Goal: Task Accomplishment & Management: Manage account settings

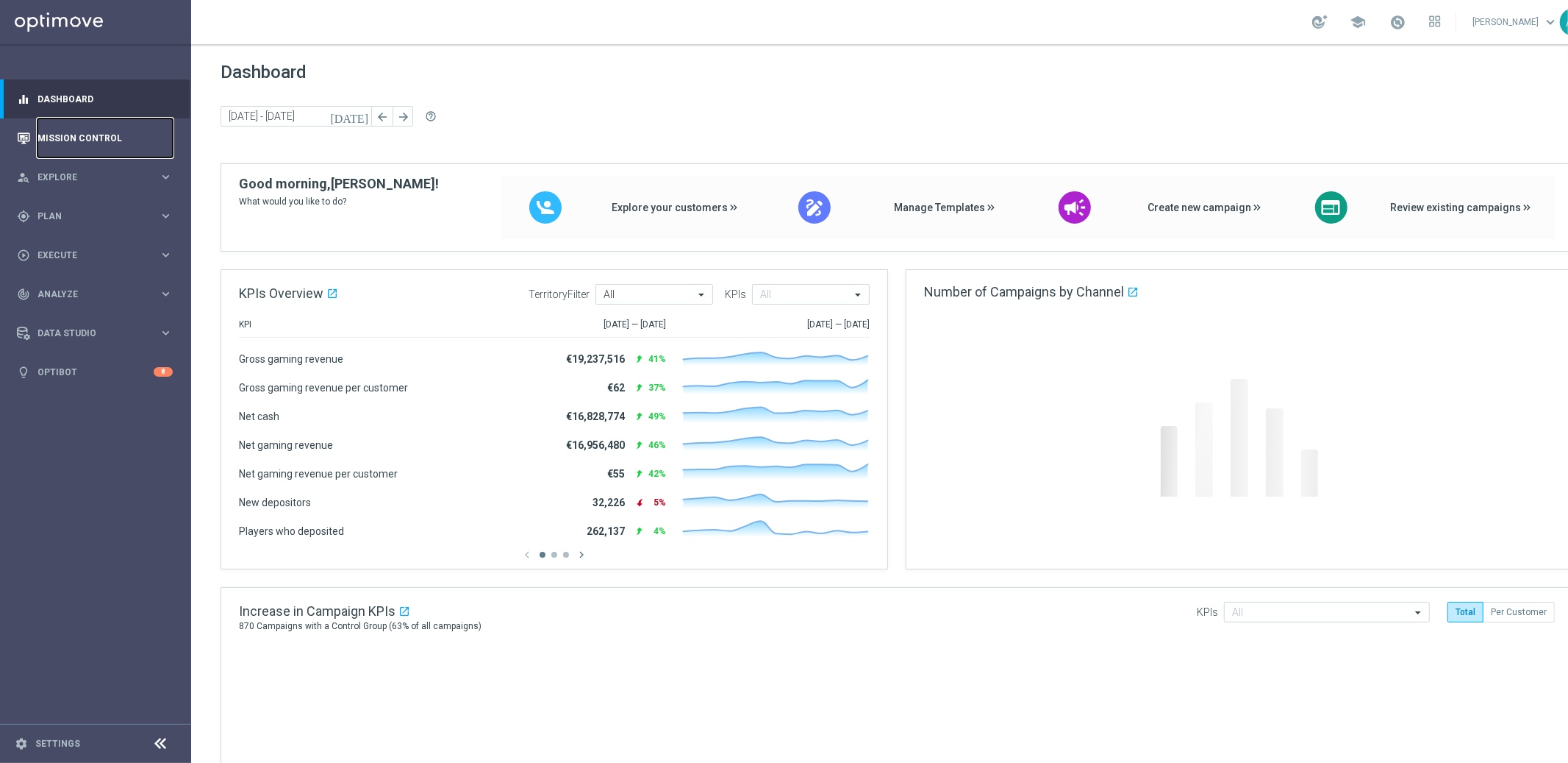
click at [92, 135] on link "Mission Control" at bounding box center [105, 138] width 136 height 39
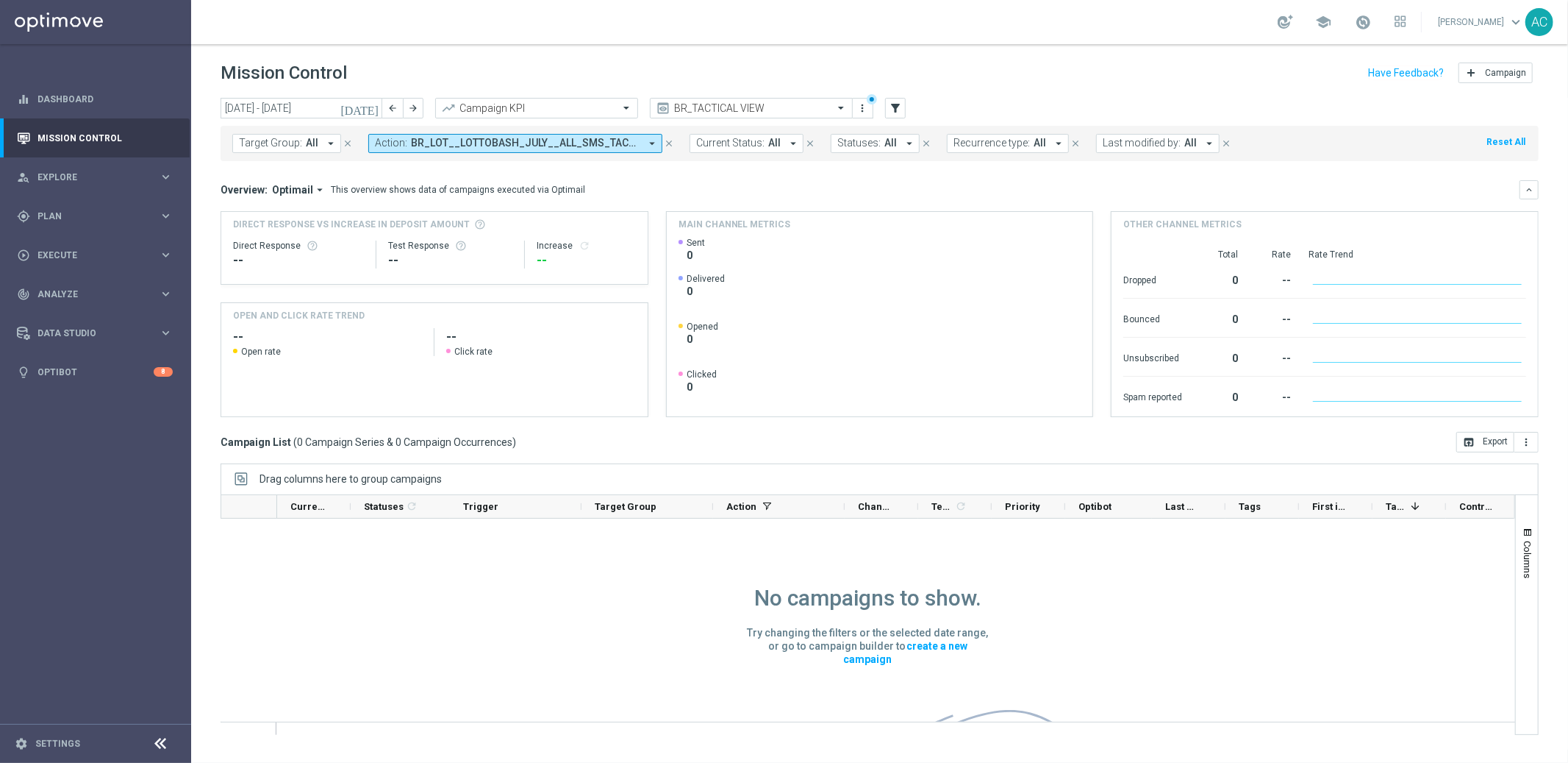
click at [645, 145] on icon "arrow_drop_down" at bounding box center [652, 143] width 13 height 13
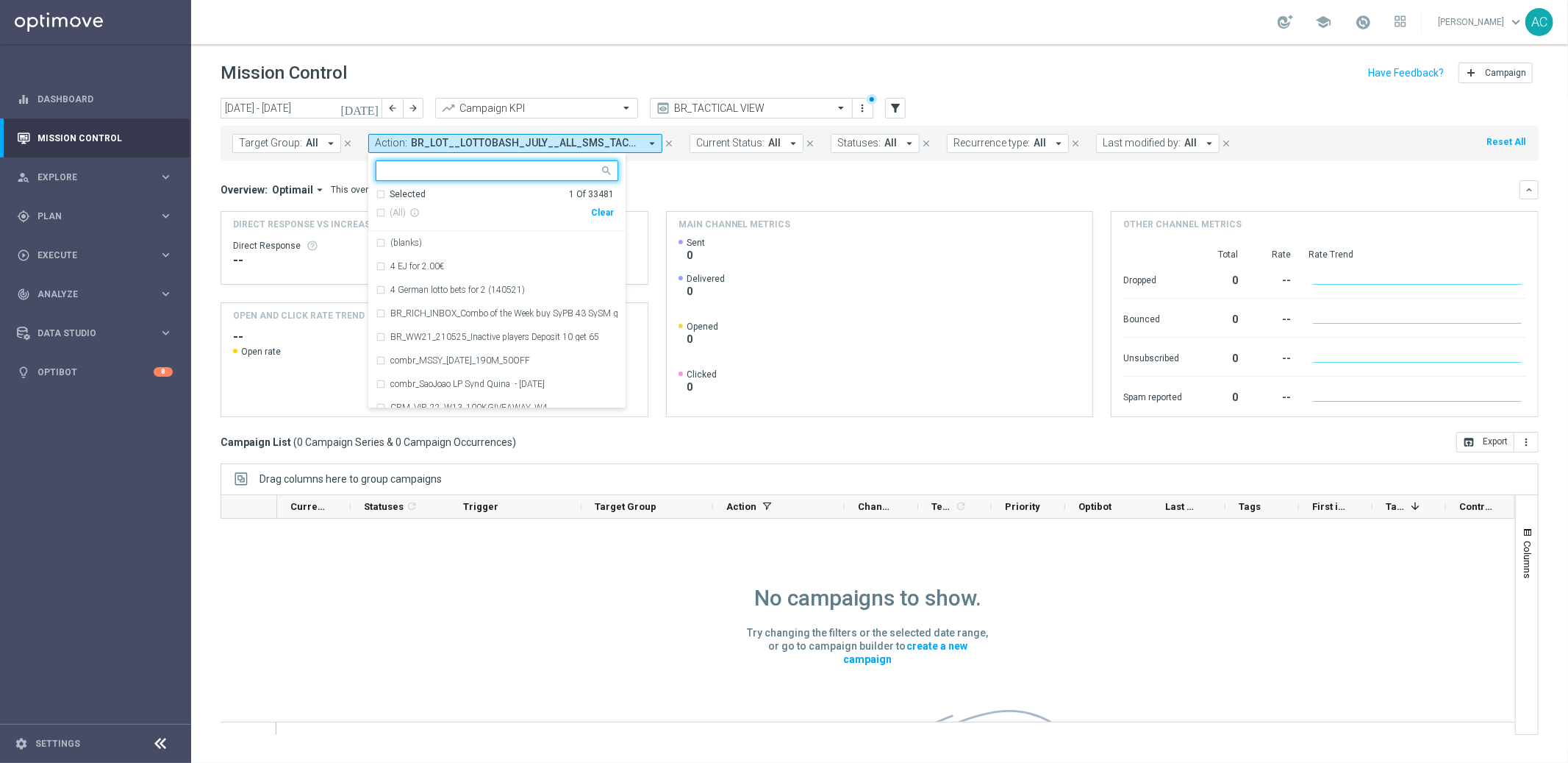
click at [0, 0] on div "Clear" at bounding box center [0, 0] width 0 height 0
click at [746, 175] on mini-dashboard "Overview: Optimail arrow_drop_down This overview shows data of campaigns execut…" at bounding box center [879, 295] width 1318 height 271
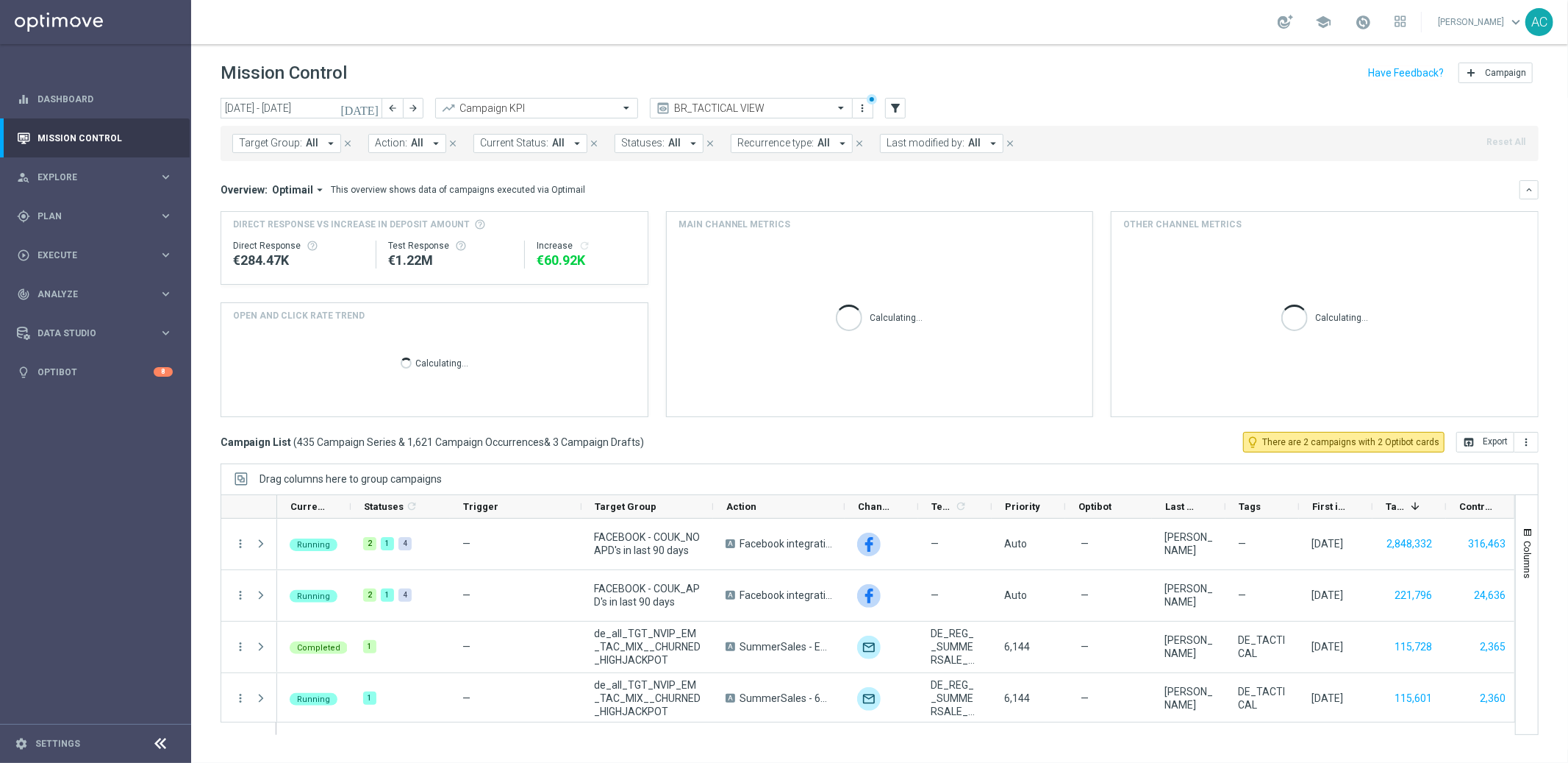
click at [414, 148] on span "All" at bounding box center [417, 142] width 12 height 12
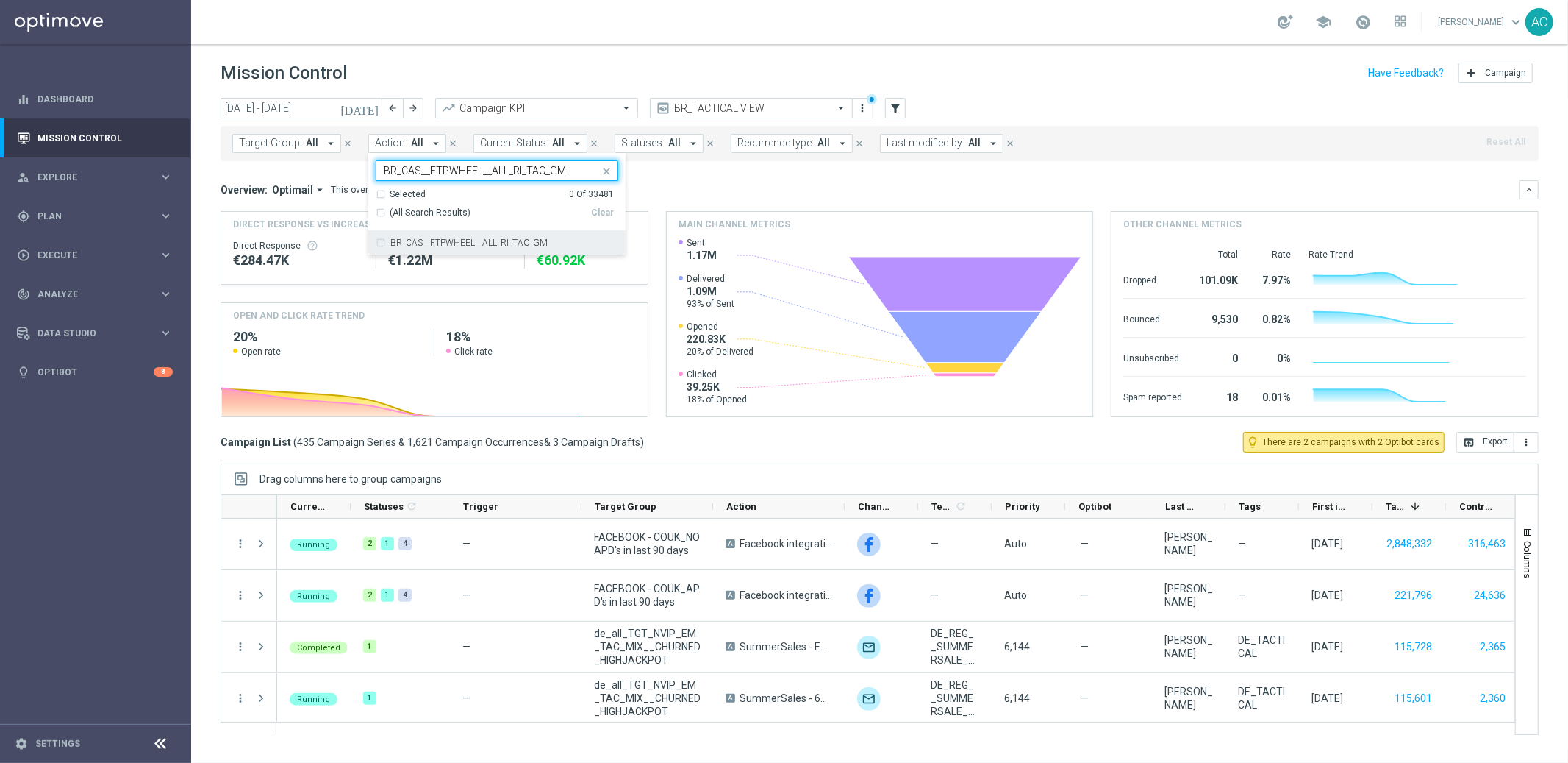
click at [452, 240] on label "BR_CAS__FTPWHEEL__ALL_RI_TAC_GM" at bounding box center [468, 242] width 158 height 9
type input "BR_CAS__FTPWHEEL__ALL_RI_TAC_GM"
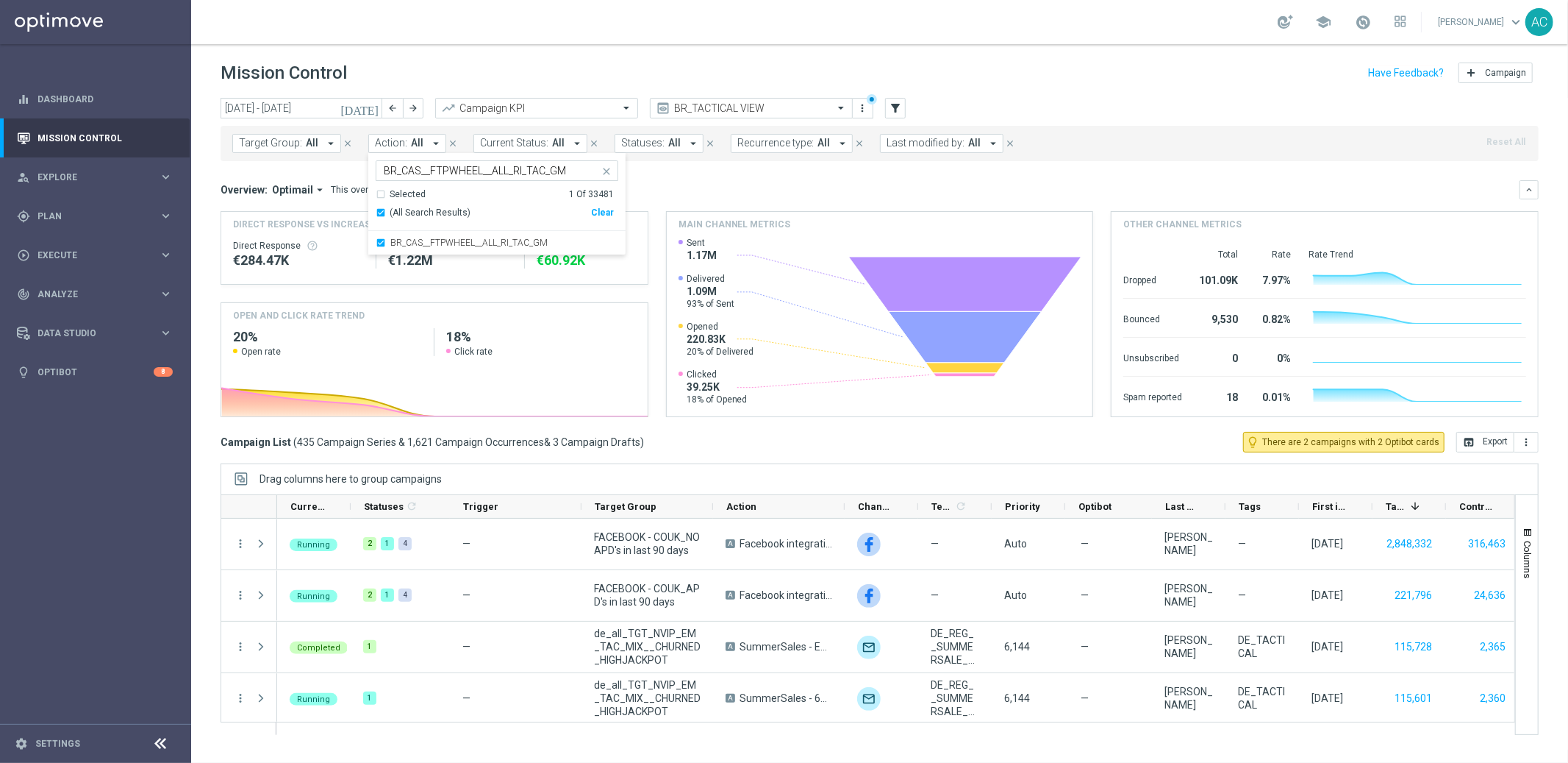
click at [715, 190] on div "Overview: Optimail arrow_drop_down This overview shows data of campaigns execut…" at bounding box center [870, 190] width 1299 height 13
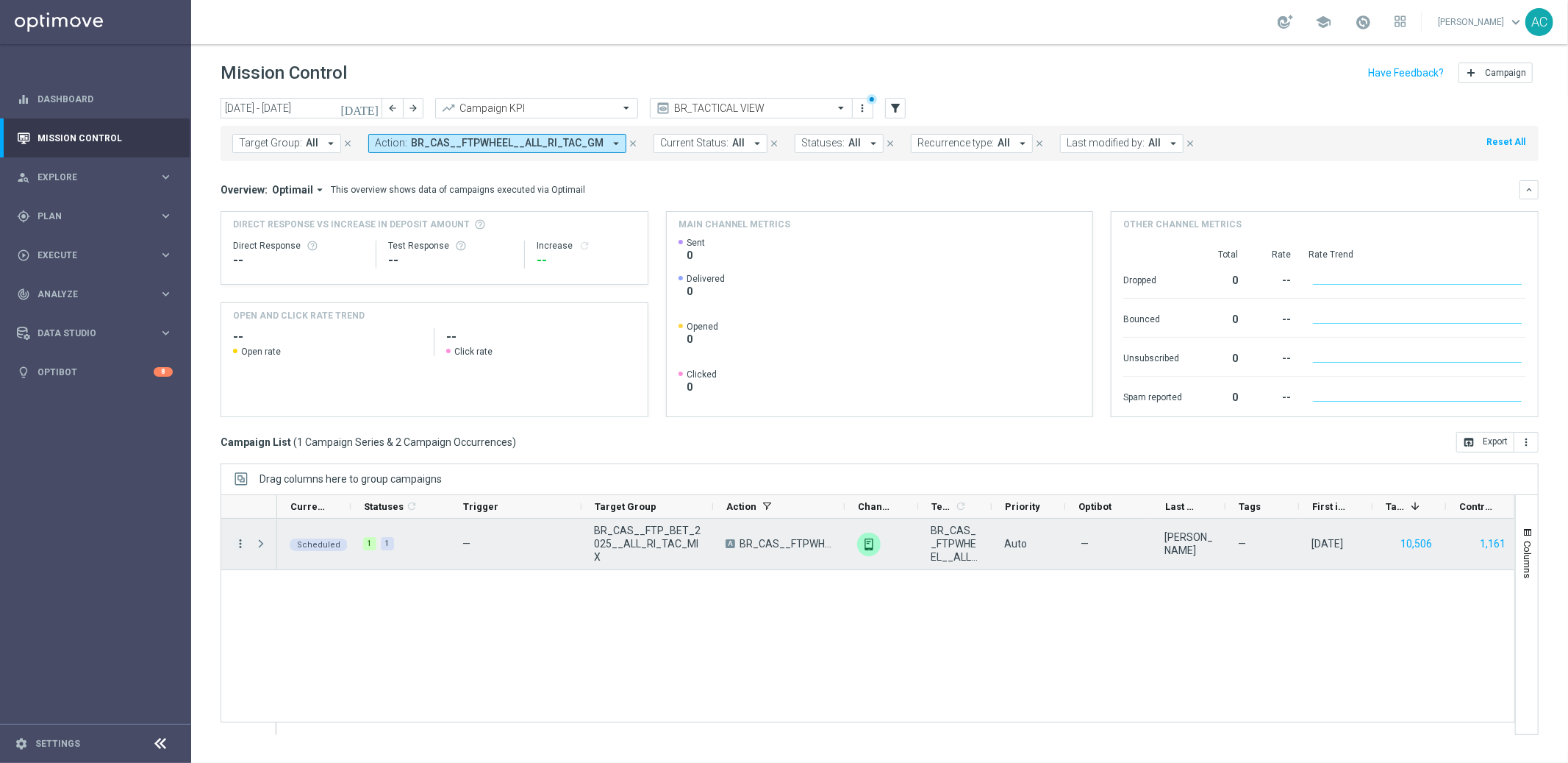
click at [239, 543] on icon "more_vert" at bounding box center [241, 543] width 13 height 13
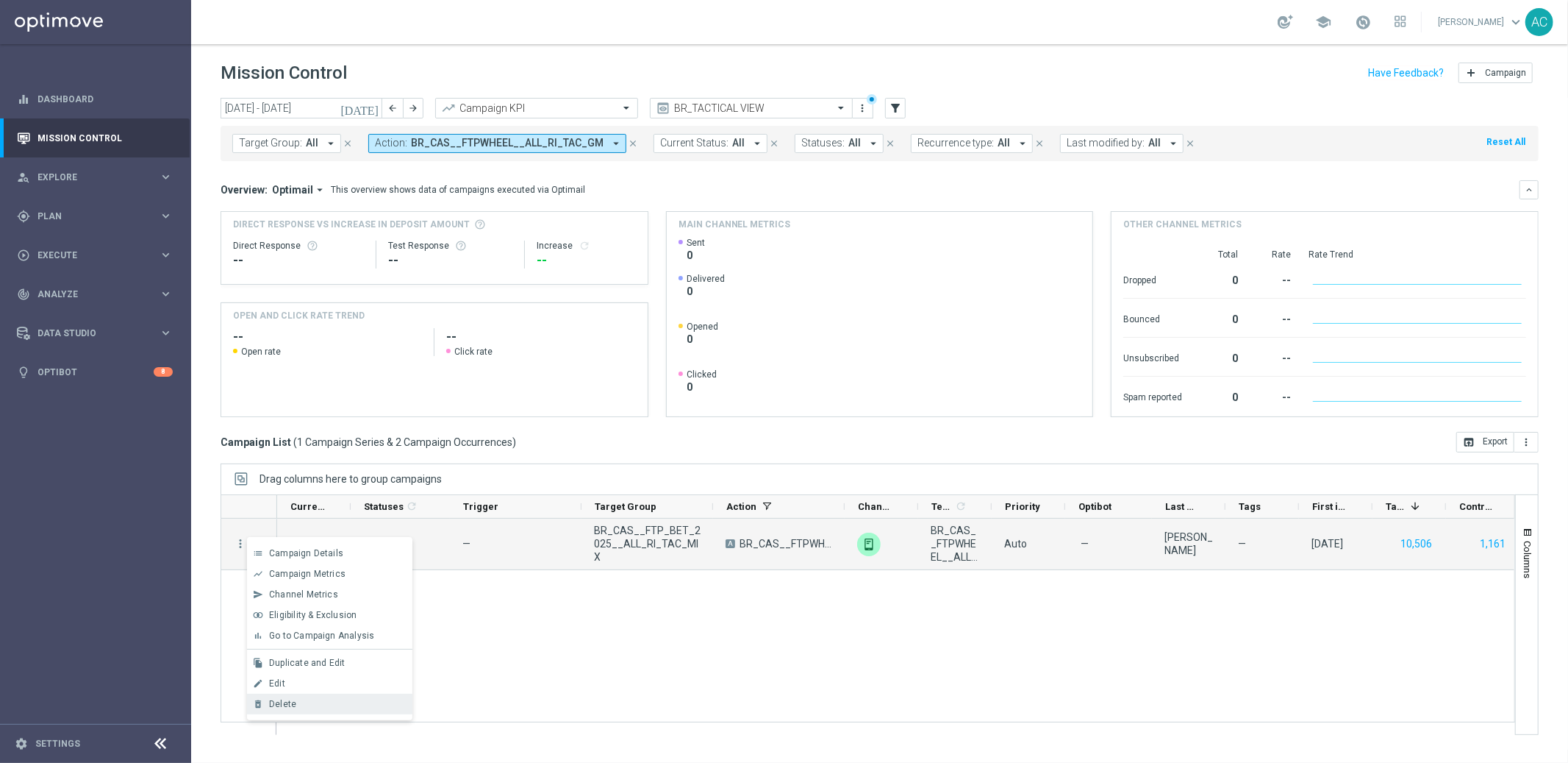
click at [308, 687] on div "Delete" at bounding box center [336, 704] width 137 height 11
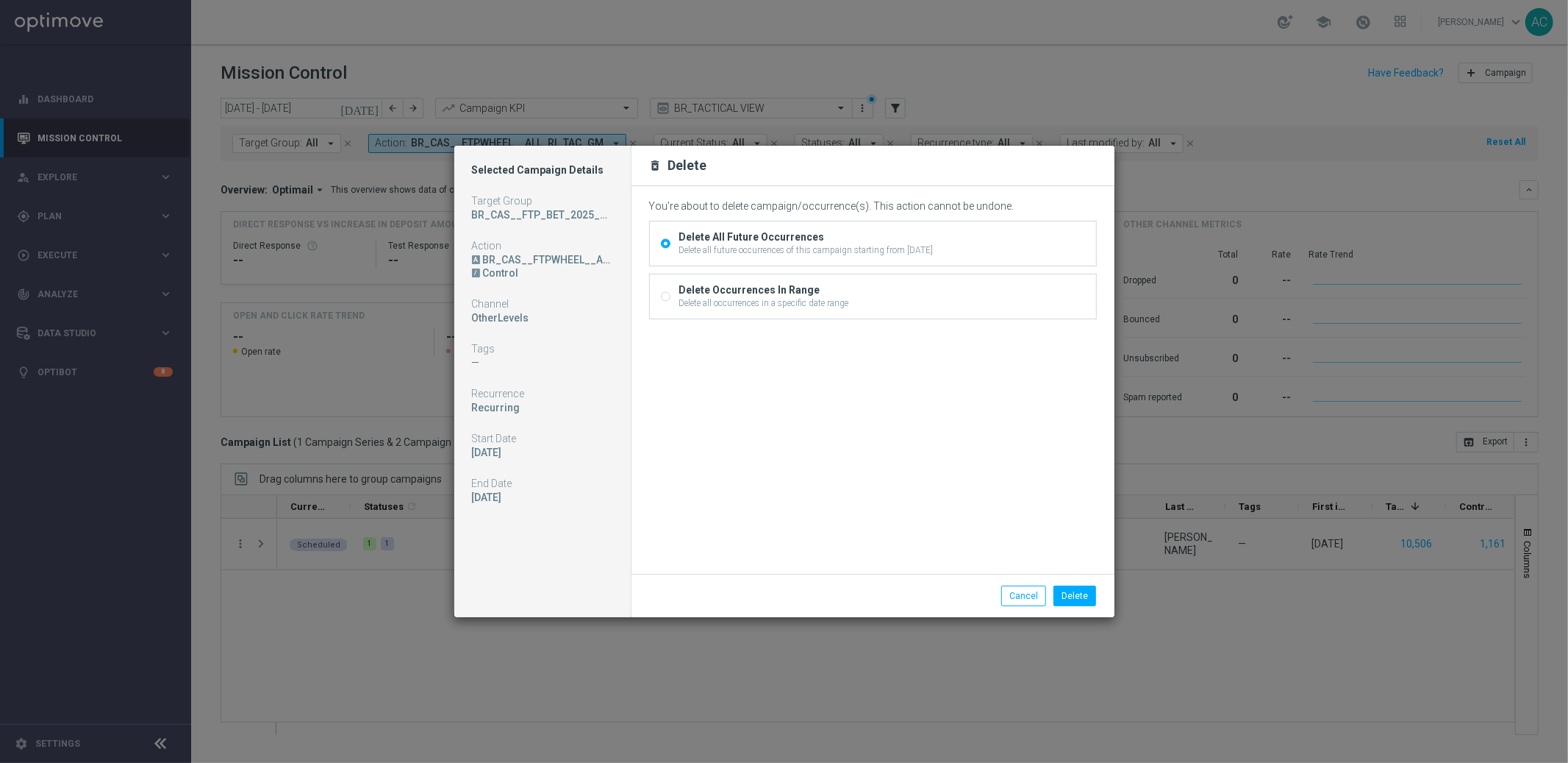
click at [660, 296] on input "Delete Occurrences In Range Delete all occurrences in a specific date range" at bounding box center [665, 297] width 10 height 10
radio input "true"
radio input "false"
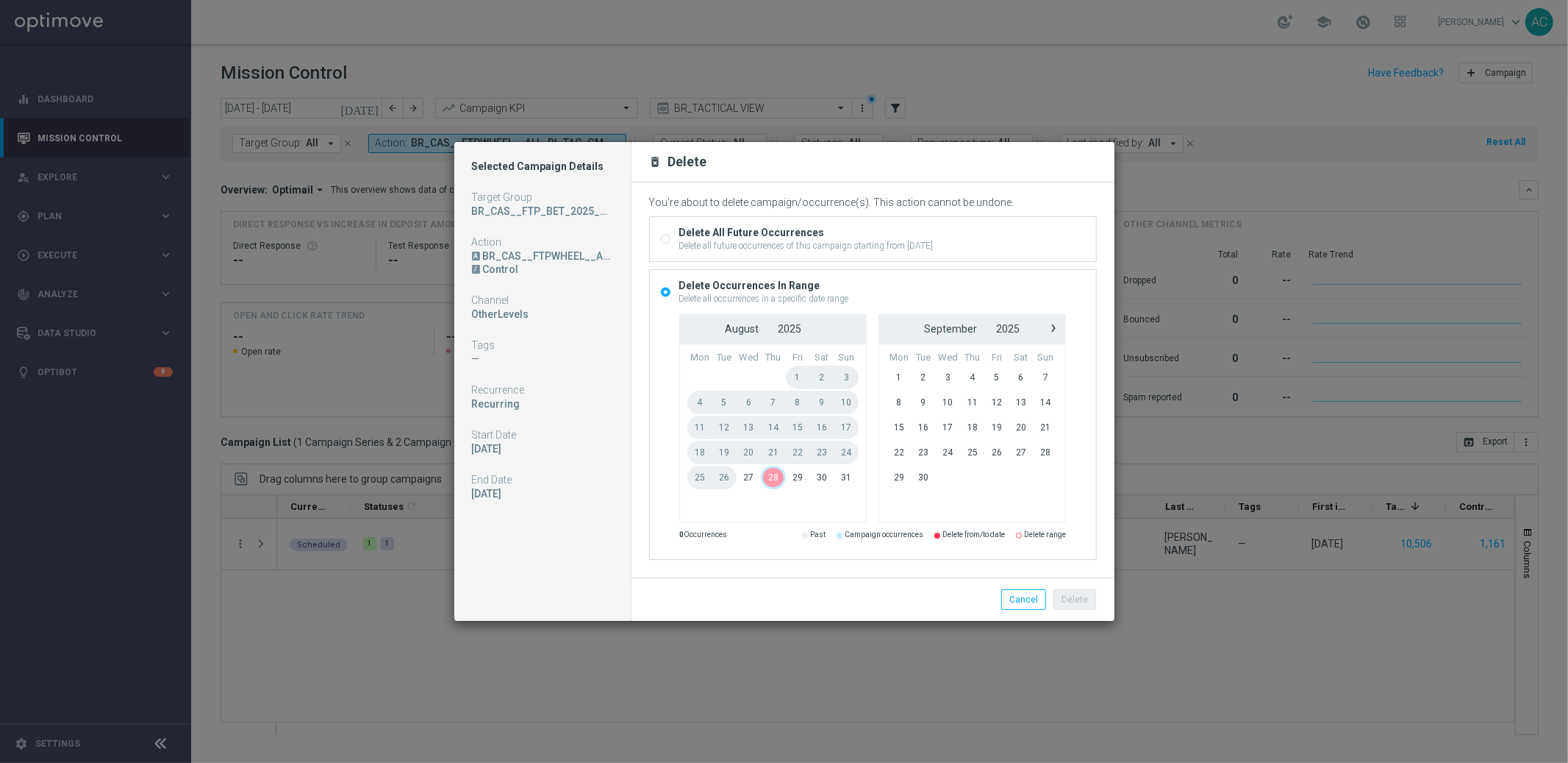
click at [776, 479] on span "28" at bounding box center [772, 477] width 24 height 24
click at [722, 476] on span "26" at bounding box center [723, 477] width 24 height 24
click at [753, 476] on span "27" at bounding box center [749, 477] width 25 height 24
click at [775, 479] on span "28" at bounding box center [772, 477] width 24 height 24
click at [1077, 598] on button "Delete" at bounding box center [1074, 600] width 43 height 21
